Goal: Information Seeking & Learning: Learn about a topic

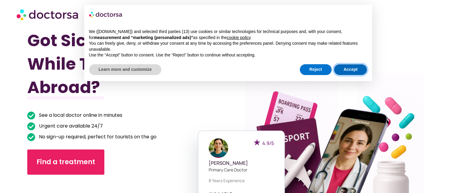
click at [308, 70] on button "Accept" at bounding box center [350, 69] width 33 height 11
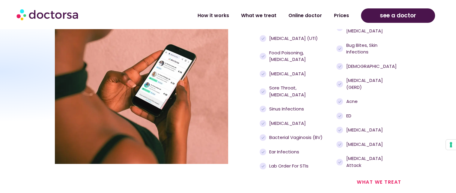
scroll to position [643, 0]
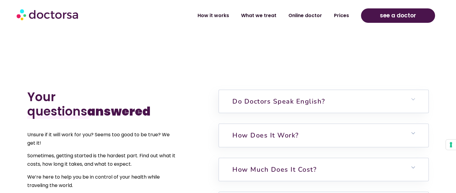
scroll to position [1397, 0]
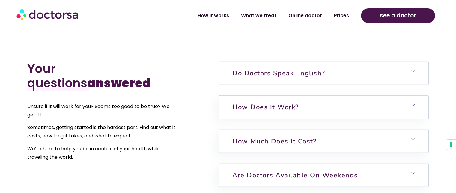
click at [308, 69] on icon at bounding box center [413, 71] width 4 height 4
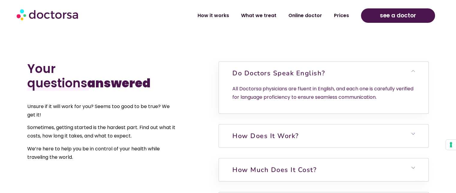
click at [308, 124] on h6 "How does it work?" at bounding box center [324, 135] width 210 height 23
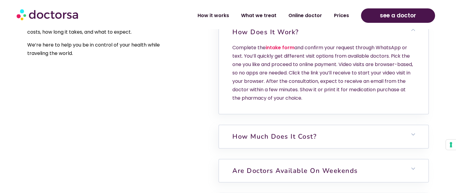
scroll to position [1521, 0]
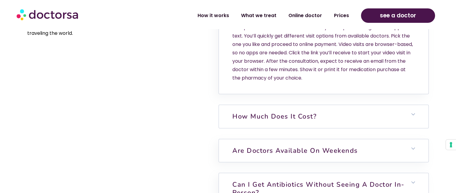
click at [308, 105] on h6 "How much does it cost?" at bounding box center [324, 116] width 210 height 23
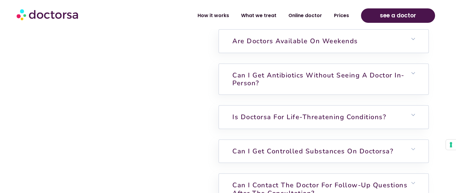
scroll to position [1712, 0]
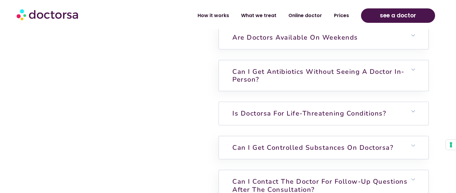
click at [308, 109] on icon at bounding box center [413, 111] width 4 height 4
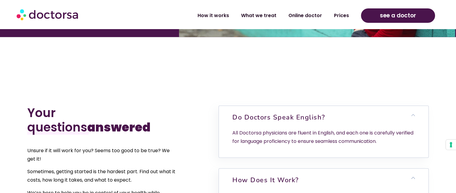
scroll to position [1389, 0]
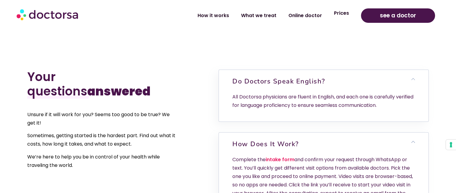
click at [308, 14] on link "Prices" at bounding box center [341, 13] width 27 height 14
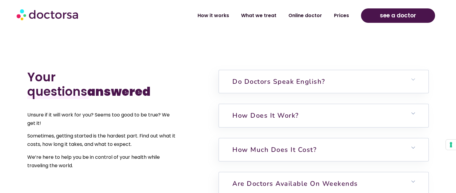
scroll to position [1389, 0]
click at [268, 11] on link "What we treat" at bounding box center [258, 13] width 47 height 14
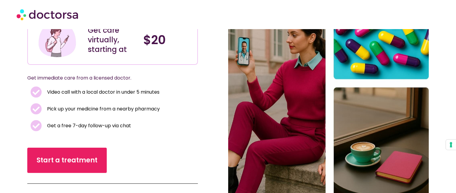
scroll to position [88, 0]
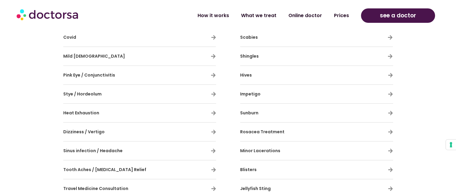
click at [455, 189] on section "General illness With Doctorsa, you can tackle colds, allergies, and infections,…" at bounding box center [228, 19] width 456 height 475
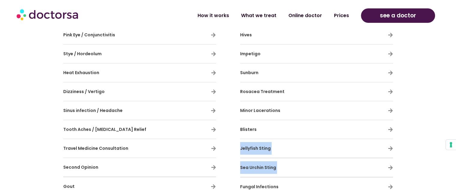
scroll to position [553, 0]
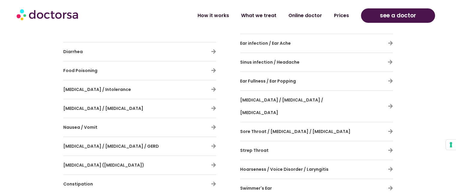
scroll to position [845, 0]
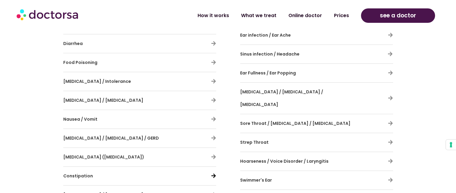
click at [213, 173] on icon at bounding box center [213, 175] width 5 height 5
click at [80, 173] on span "Constipation" at bounding box center [78, 176] width 30 height 6
click at [213, 173] on icon at bounding box center [213, 175] width 5 height 5
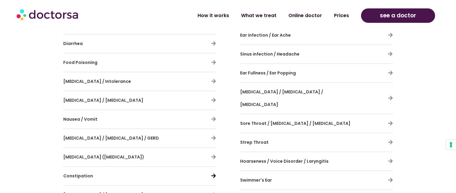
click at [213, 173] on icon at bounding box center [213, 175] width 5 height 5
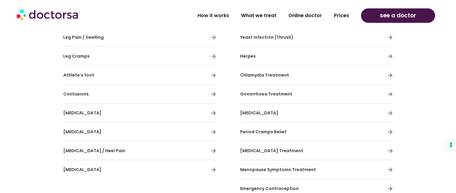
scroll to position [1313, 0]
